Goal: Task Accomplishment & Management: Manage account settings

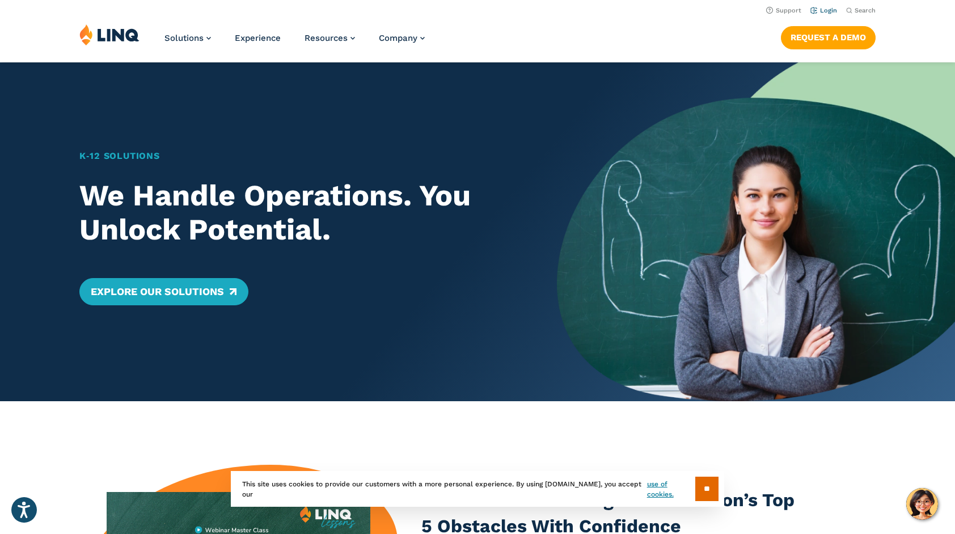
click at [827, 10] on link "Login" at bounding box center [824, 10] width 27 height 7
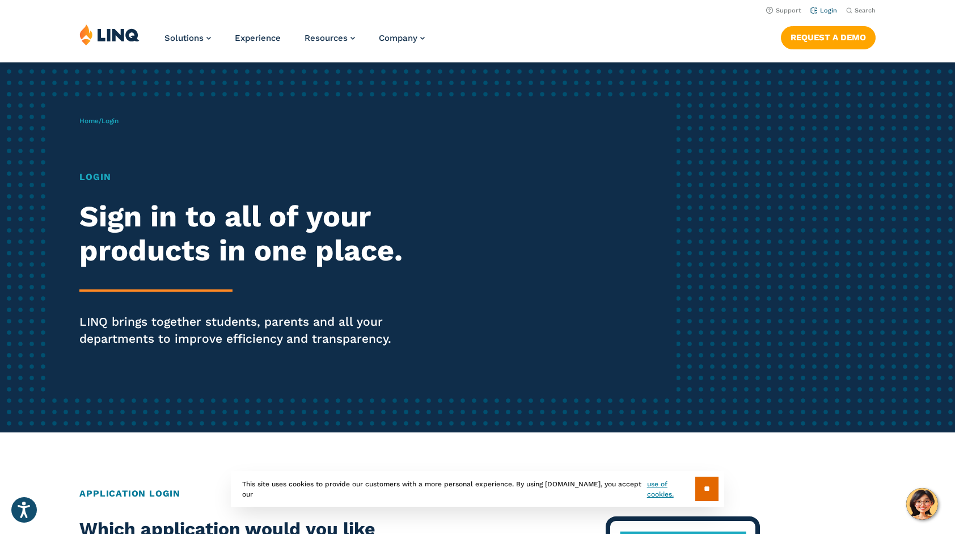
click at [821, 9] on link "Login" at bounding box center [824, 10] width 27 height 7
click at [824, 8] on link "Login" at bounding box center [824, 10] width 27 height 7
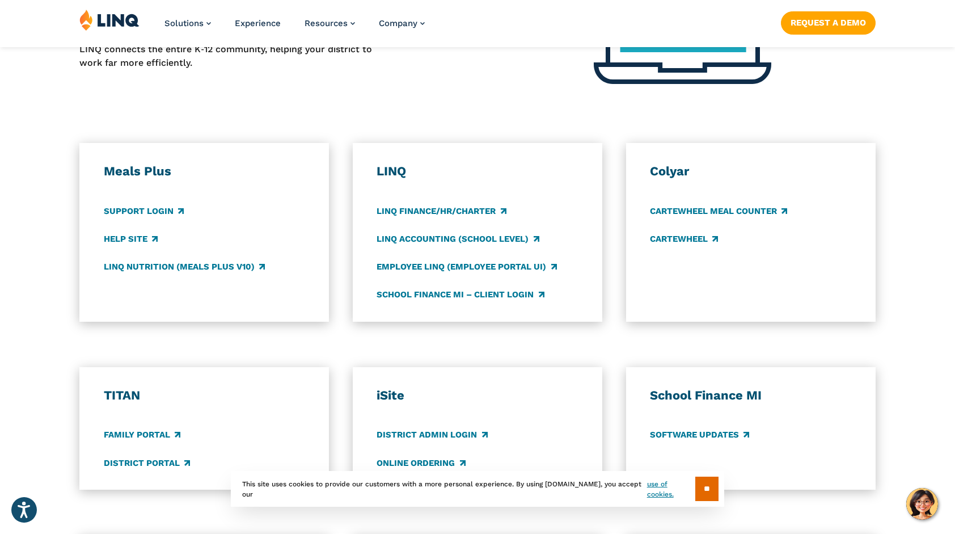
scroll to position [542, 0]
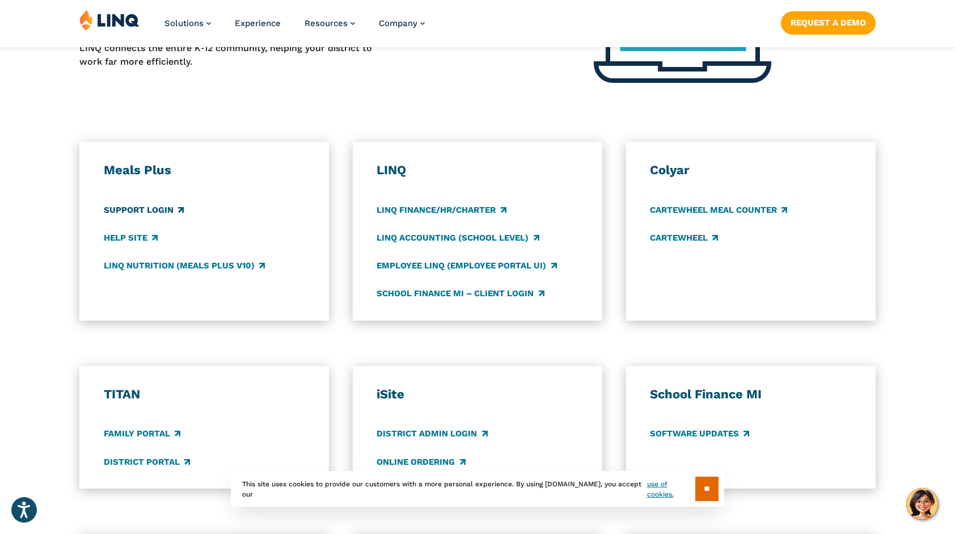
click at [155, 205] on link "Support Login" at bounding box center [144, 210] width 80 height 12
